Goal: Navigation & Orientation: Understand site structure

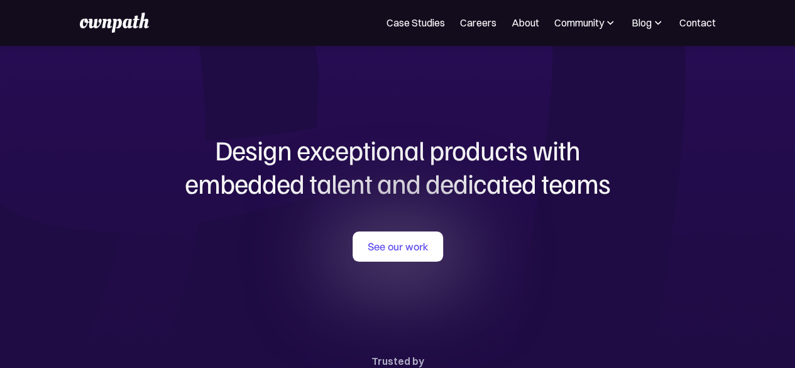
click at [615, 22] on img at bounding box center [610, 22] width 13 height 13
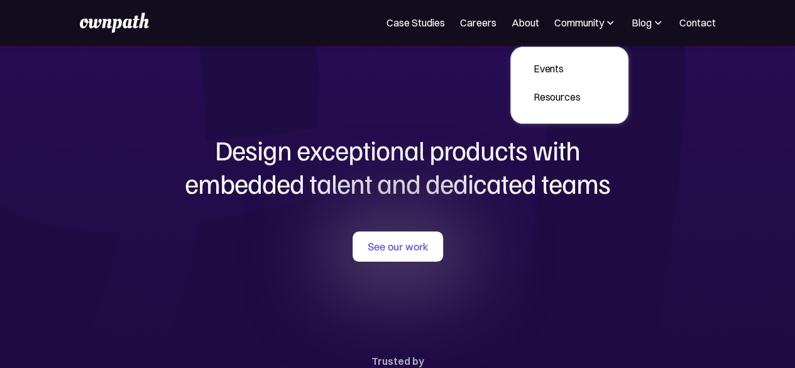
click at [615, 22] on img at bounding box center [610, 22] width 13 height 13
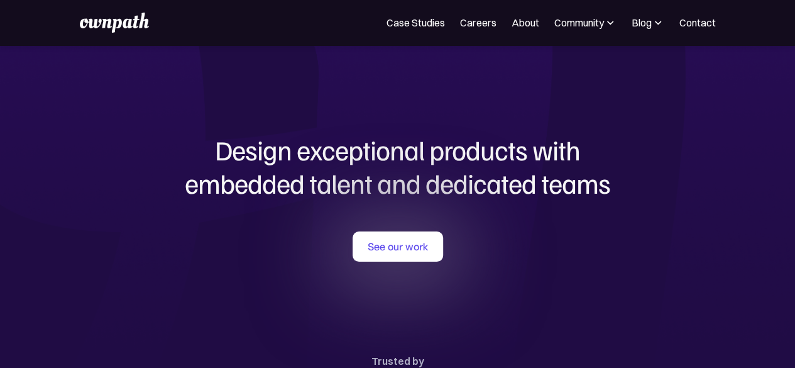
click at [652, 21] on img at bounding box center [658, 22] width 13 height 13
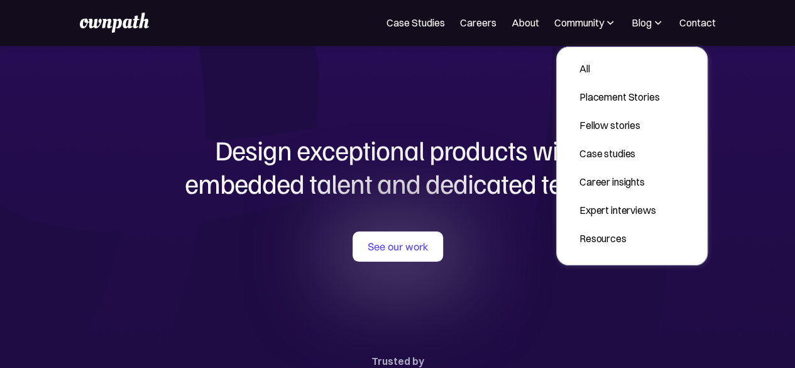
click at [652, 21] on img at bounding box center [658, 22] width 13 height 13
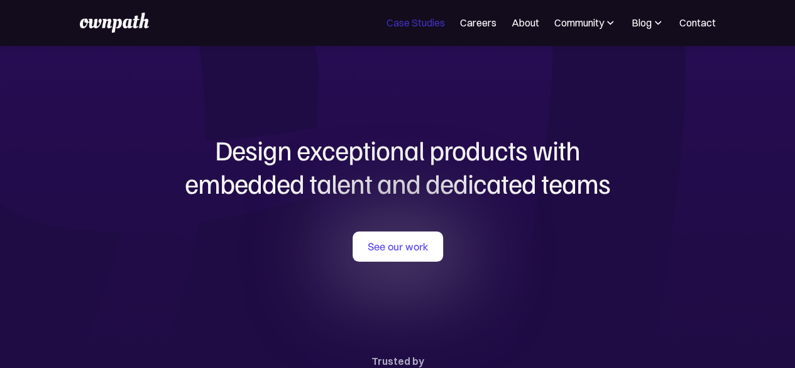
click at [429, 25] on link "Case Studies" at bounding box center [416, 22] width 58 height 15
click at [161, 99] on div "Design exceptional products with embedded talent and dedicated teams with us Se…" at bounding box center [397, 267] width 603 height 444
click at [384, 253] on link "See our work" at bounding box center [398, 246] width 91 height 30
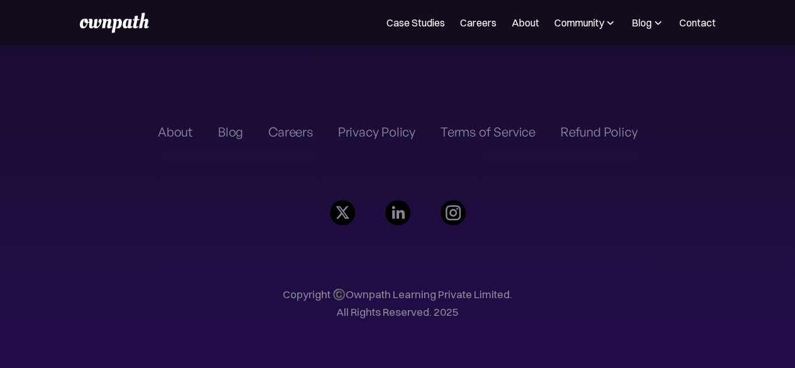
scroll to position [2946, 0]
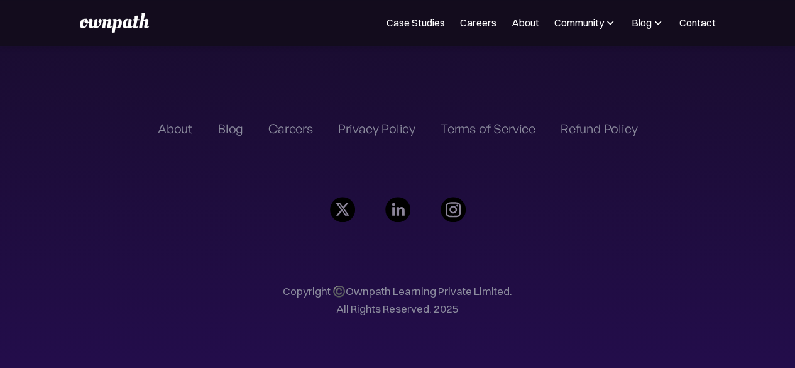
click at [182, 133] on div "About" at bounding box center [175, 128] width 35 height 15
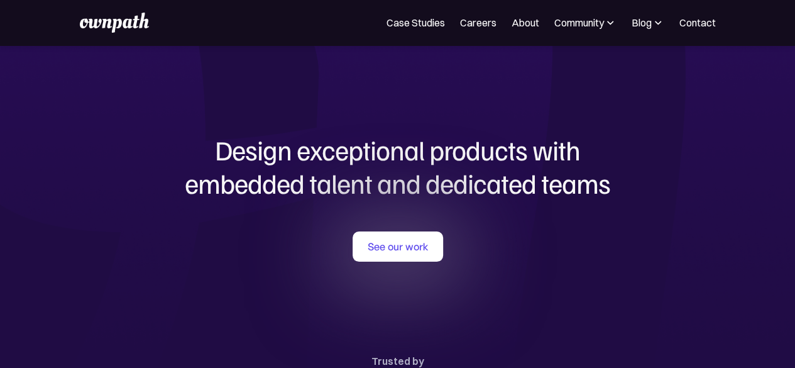
click at [312, 91] on div "Design exceptional products with embedded talent and dedicated teams with us Se…" at bounding box center [397, 267] width 603 height 444
